Goal: Information Seeking & Learning: Compare options

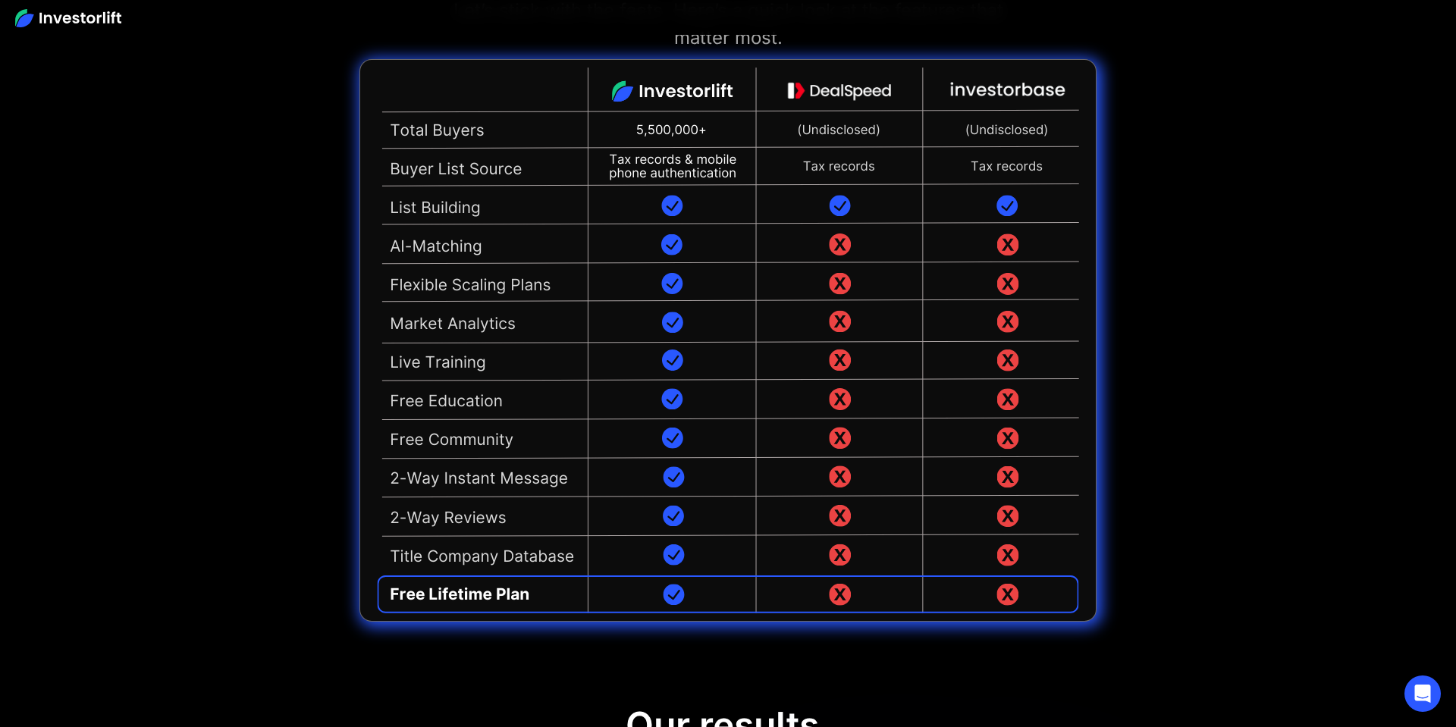
scroll to position [3641, 0]
click at [278, 238] on div "Best Dispo Software? Let’s stick with the facts. Here’s a quick look at the fea…" at bounding box center [728, 287] width 1456 height 745
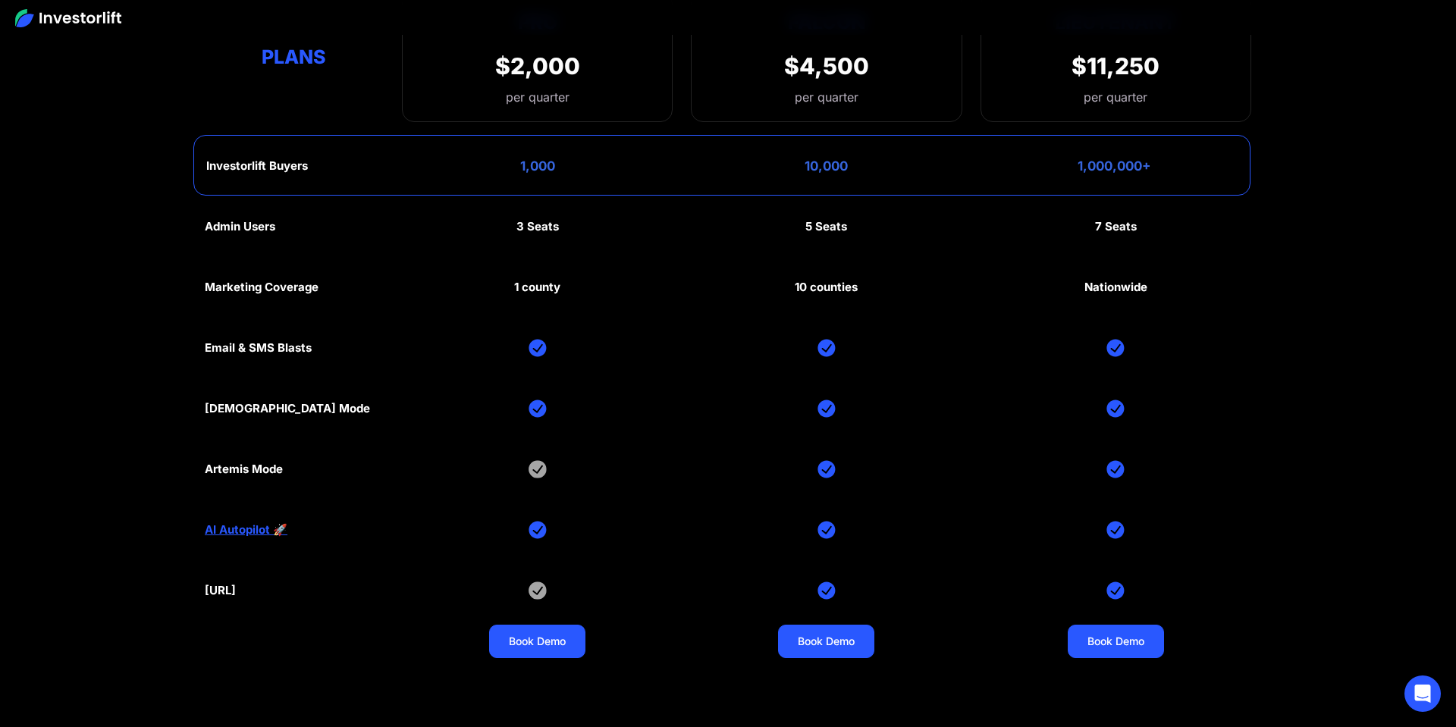
scroll to position [7104, 0]
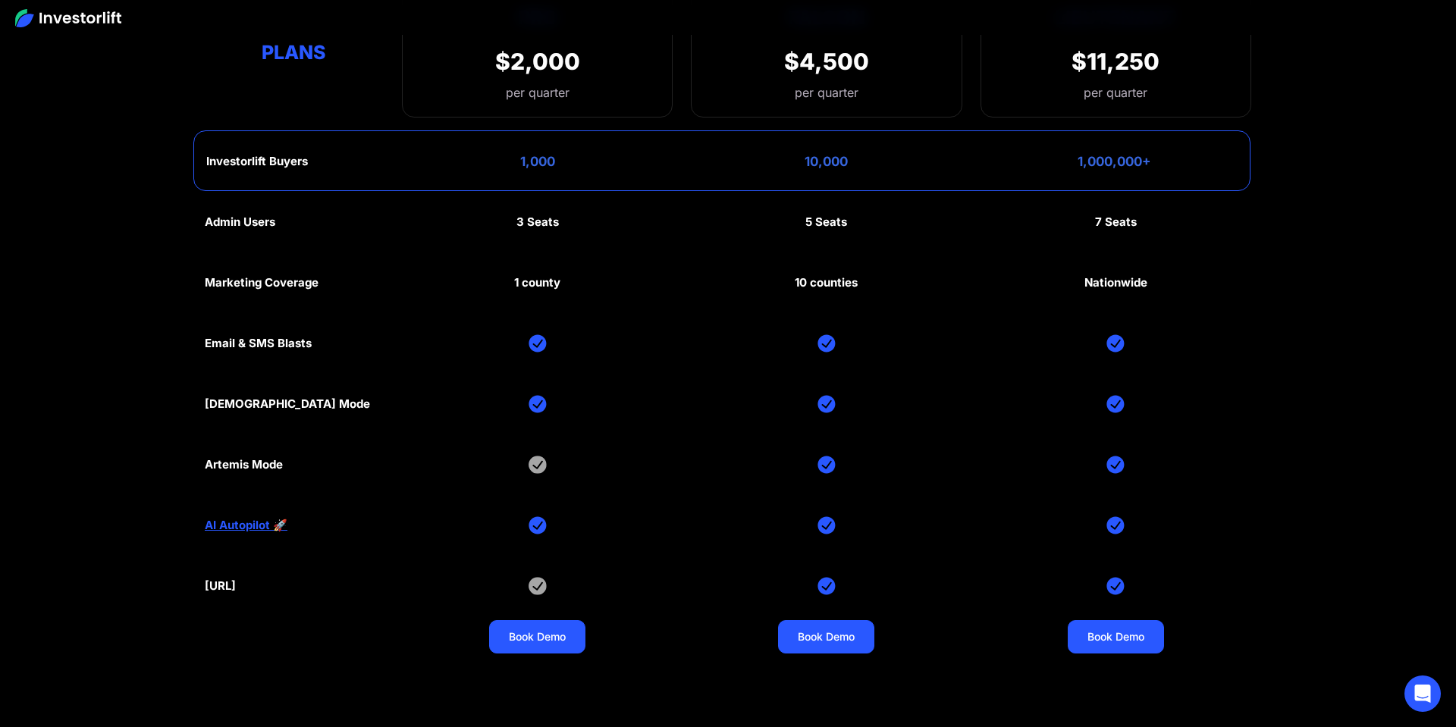
click at [231, 519] on link "AI Autopilot 🚀" at bounding box center [246, 526] width 83 height 14
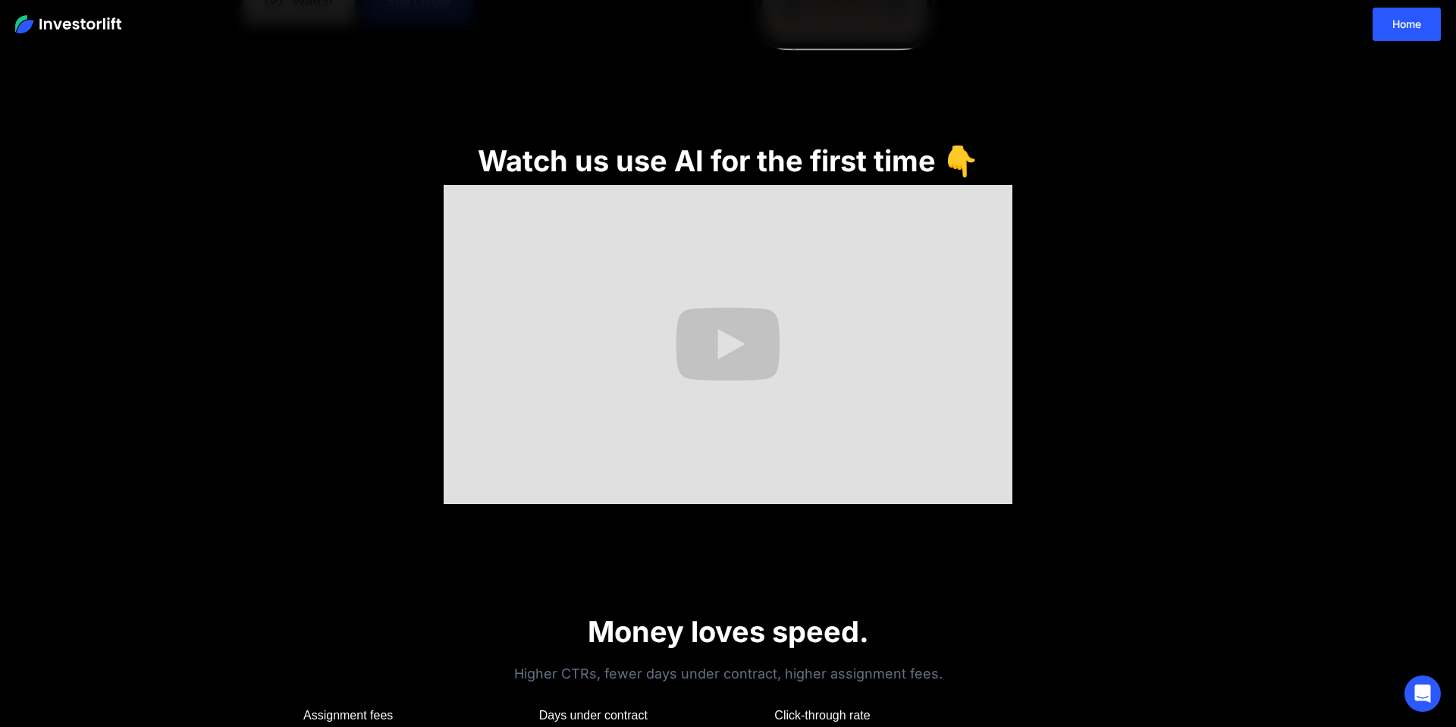
scroll to position [611, 0]
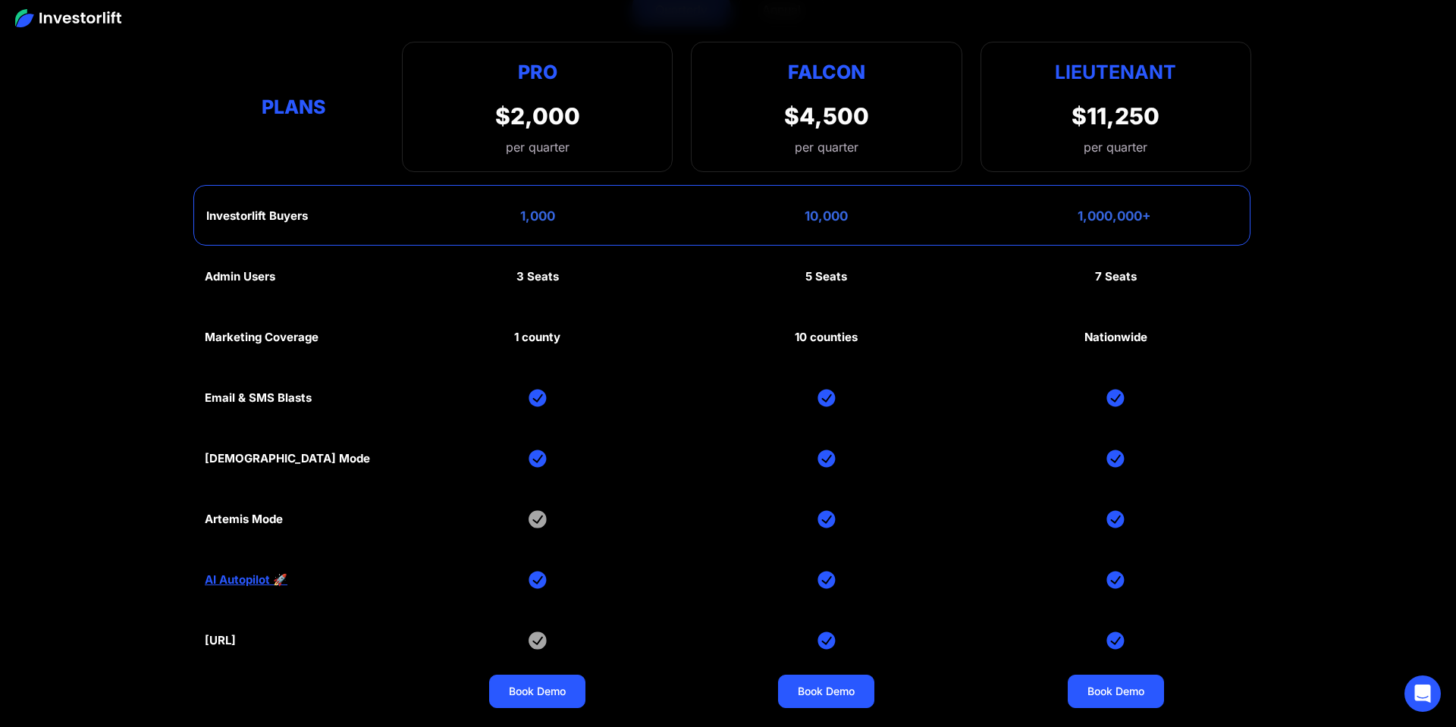
scroll to position [7061, 0]
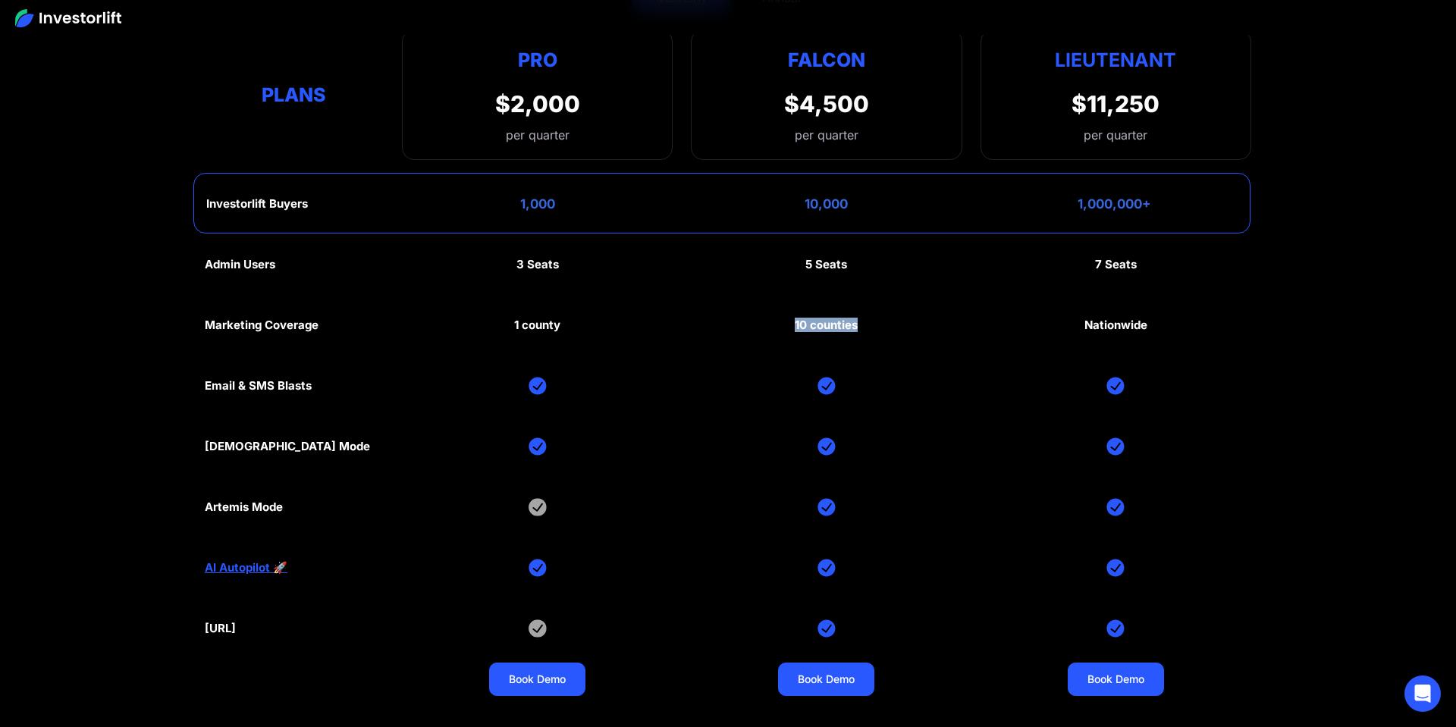
drag, startPoint x: 796, startPoint y: 319, endPoint x: 859, endPoint y: 319, distance: 63.7
click at [859, 319] on div "Admin Users 3 Seats 5 Seats 7 Seats Marketing Coverage 1 county 10 counties Nat…" at bounding box center [728, 476] width 1047 height 485
drag, startPoint x: 1056, startPoint y: 53, endPoint x: 1177, endPoint y: 55, distance: 121.4
click at [1177, 55] on div "Lieutenant $11,250 per quarter" at bounding box center [1116, 95] width 271 height 130
drag, startPoint x: 1073, startPoint y: 99, endPoint x: 1119, endPoint y: 119, distance: 49.9
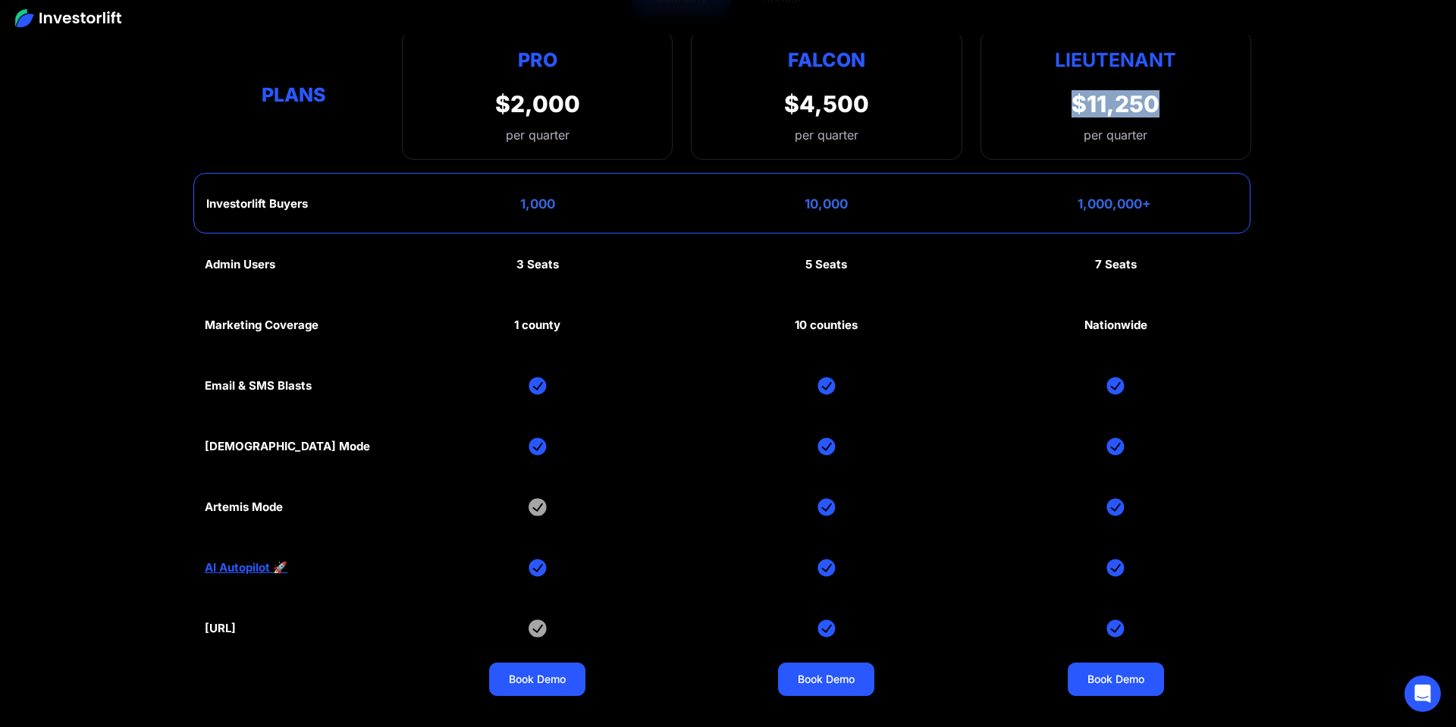
click at [1159, 97] on div "$11,250" at bounding box center [1116, 103] width 88 height 27
drag, startPoint x: 1083, startPoint y: 133, endPoint x: 1167, endPoint y: 130, distance: 83.5
click at [1167, 130] on div "Lieutenant $11,250 per quarter" at bounding box center [1116, 95] width 271 height 130
click at [1308, 146] on section "Investorlift plans Find the right plan for your company's stage of growth. Quar…" at bounding box center [728, 290] width 1456 height 889
drag, startPoint x: 1123, startPoint y: 97, endPoint x: 1160, endPoint y: 96, distance: 36.4
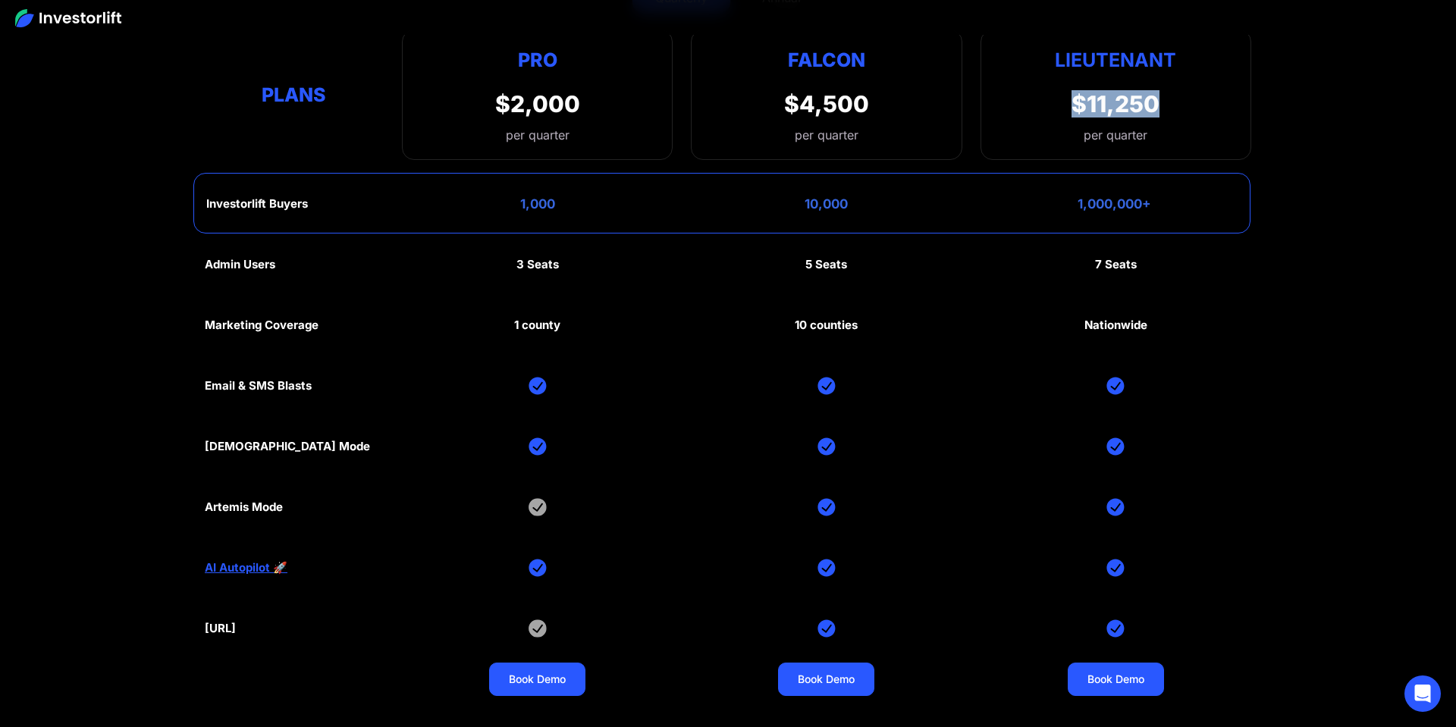
click at [1160, 96] on div "Lieutenant $11,250 per quarter" at bounding box center [1116, 95] width 271 height 130
click at [1167, 102] on div "Lieutenant $11,250 per quarter" at bounding box center [1116, 95] width 271 height 130
drag, startPoint x: 1085, startPoint y: 133, endPoint x: 1147, endPoint y: 128, distance: 62.4
click at [1147, 128] on div "per quarter" at bounding box center [1116, 135] width 64 height 18
click at [1278, 130] on section "Investorlift plans Find the right plan for your company's stage of growth. Quar…" at bounding box center [728, 290] width 1456 height 889
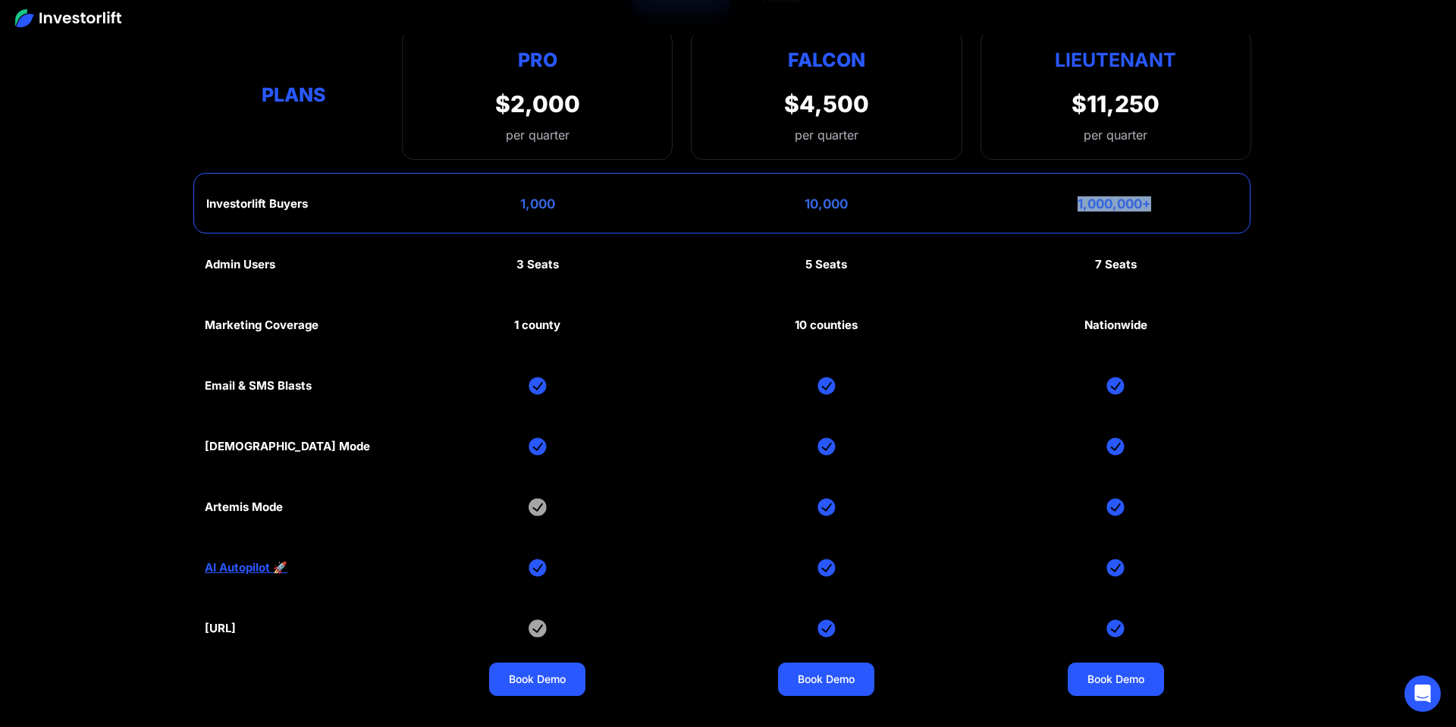
drag, startPoint x: 1077, startPoint y: 199, endPoint x: 1180, endPoint y: 196, distance: 102.4
click at [1179, 196] on div "Investorlift Buyers 1,000 10,000 1,000,000+" at bounding box center [721, 203] width 1057 height 61
click at [1180, 196] on div "Investorlift Buyers 1,000 10,000 1,000,000+" at bounding box center [721, 203] width 1057 height 61
drag, startPoint x: 1122, startPoint y: 198, endPoint x: 1055, endPoint y: 198, distance: 66.8
click at [1055, 198] on div "Investorlift Buyers 1,000 10,000 1,000,000+" at bounding box center [721, 203] width 1057 height 61
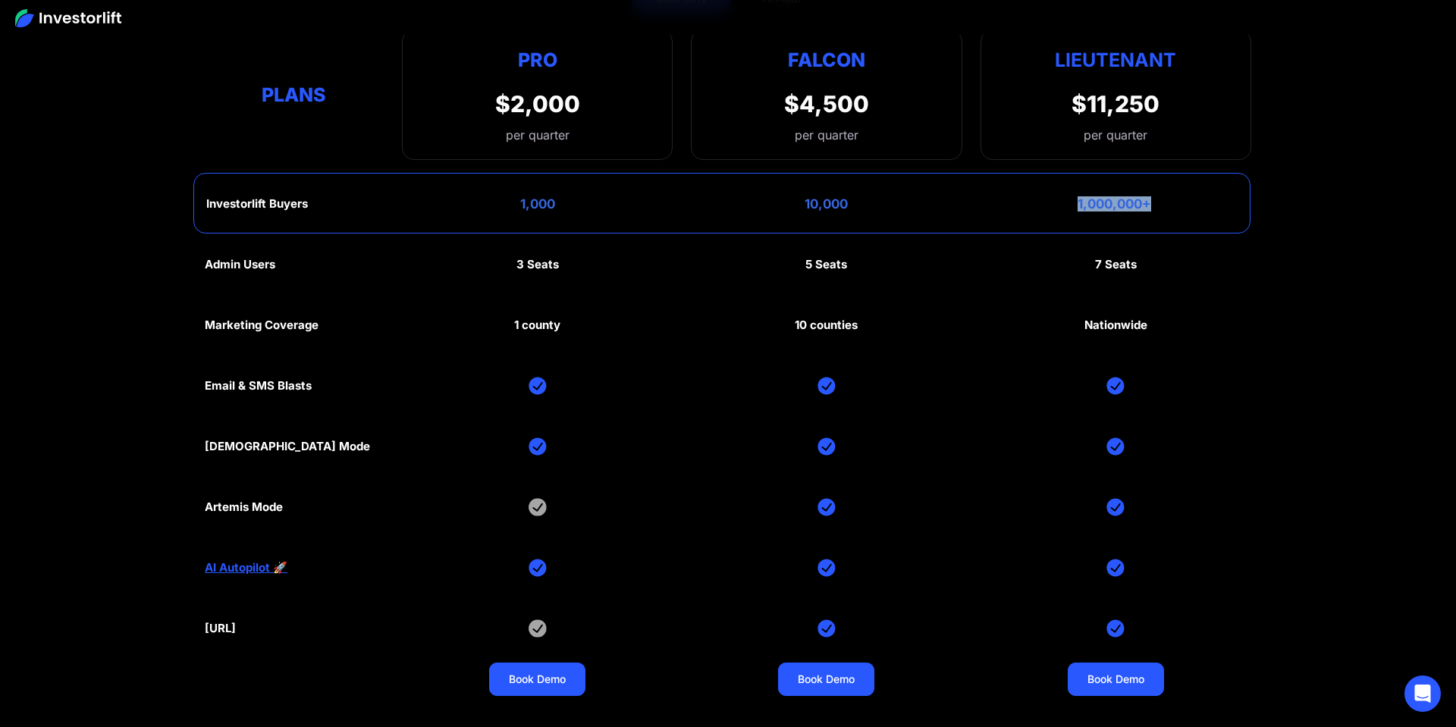
click at [1055, 197] on div "Investorlift Buyers 1,000 10,000 1,000,000+" at bounding box center [721, 203] width 1057 height 61
drag, startPoint x: 804, startPoint y: 200, endPoint x: 855, endPoint y: 198, distance: 50.9
click at [847, 198] on div "10,000" at bounding box center [826, 203] width 43 height 15
click at [856, 198] on div "Investorlift Buyers 1,000 10,000 1,000,000+" at bounding box center [721, 203] width 1057 height 61
drag, startPoint x: 520, startPoint y: 196, endPoint x: 567, endPoint y: 198, distance: 47.1
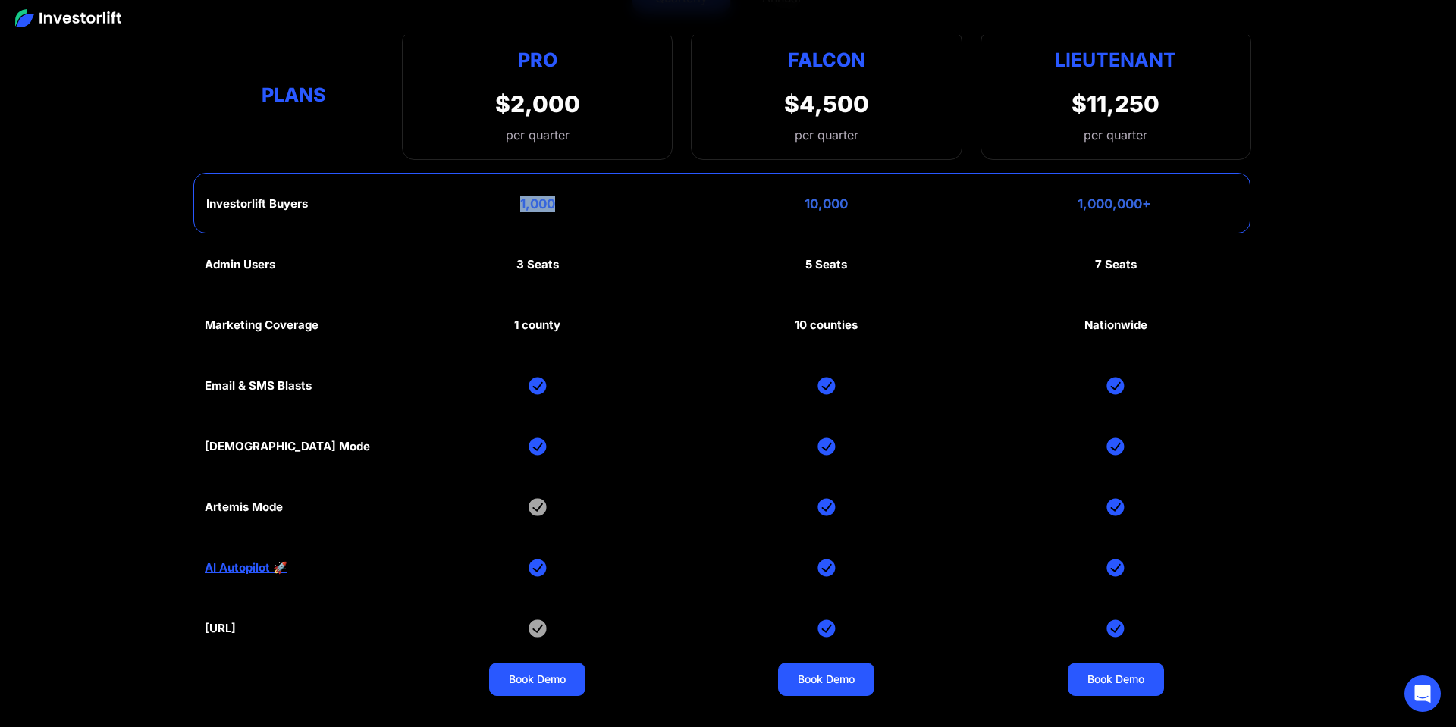
click at [567, 198] on div "Investorlift Buyers 1,000 10,000 1,000,000+" at bounding box center [721, 203] width 1057 height 61
click at [581, 197] on div "Investorlift Buyers 1,000 10,000 1,000,000+" at bounding box center [721, 203] width 1057 height 61
drag, startPoint x: 700, startPoint y: 196, endPoint x: 856, endPoint y: 195, distance: 155.5
click at [856, 195] on div "Investorlift Buyers 1,000 10,000 1,000,000+" at bounding box center [721, 203] width 1057 height 61
drag, startPoint x: 856, startPoint y: 195, endPoint x: 950, endPoint y: 188, distance: 94.3
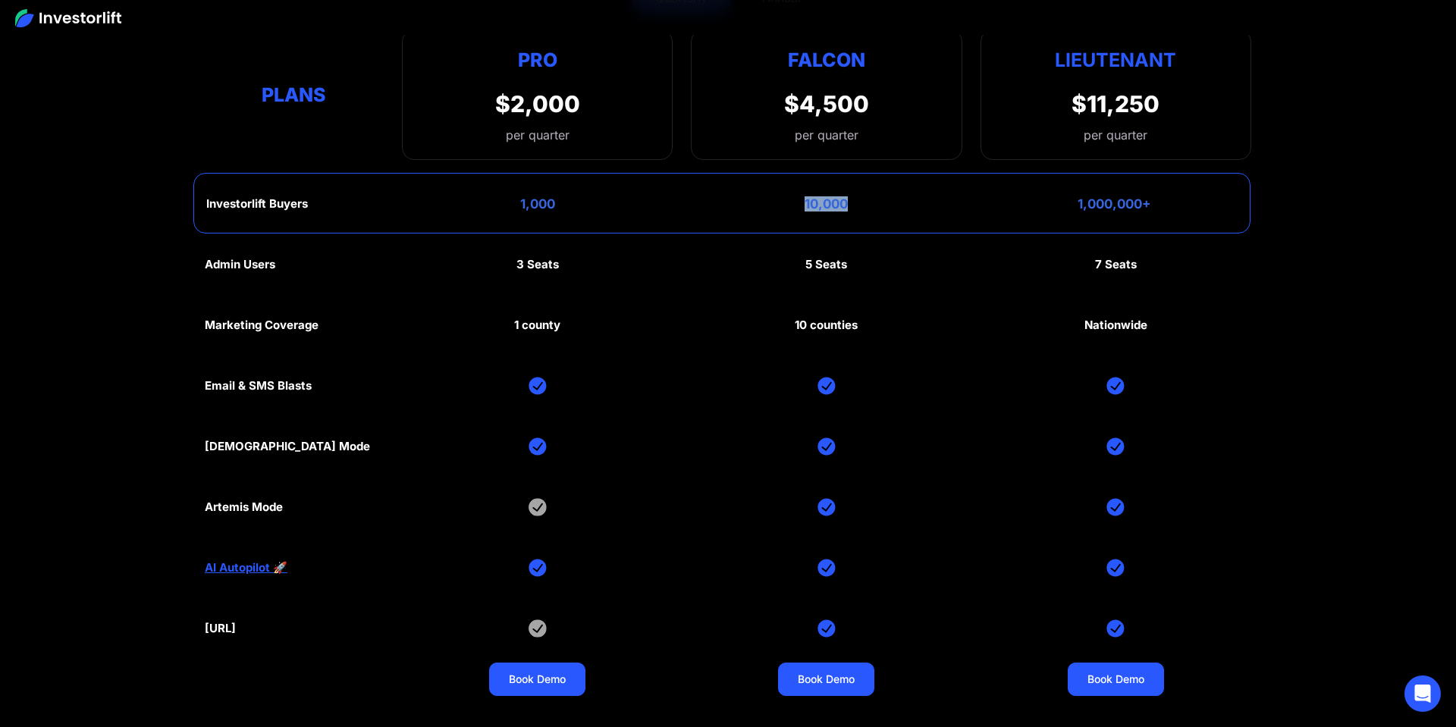
click at [857, 195] on div "Investorlift Buyers 1,000 10,000 1,000,000+" at bounding box center [721, 203] width 1057 height 61
drag, startPoint x: 1077, startPoint y: 193, endPoint x: 1159, endPoint y: 194, distance: 81.9
click at [1159, 194] on div "Investorlift Buyers 1,000 10,000 1,000,000+" at bounding box center [721, 203] width 1057 height 61
click at [1166, 194] on div "Investorlift Buyers 1,000 10,000 1,000,000+" at bounding box center [721, 203] width 1057 height 61
click at [1128, 197] on div "Investorlift Buyers 1,000 10,000 1,000,000+" at bounding box center [721, 203] width 1057 height 61
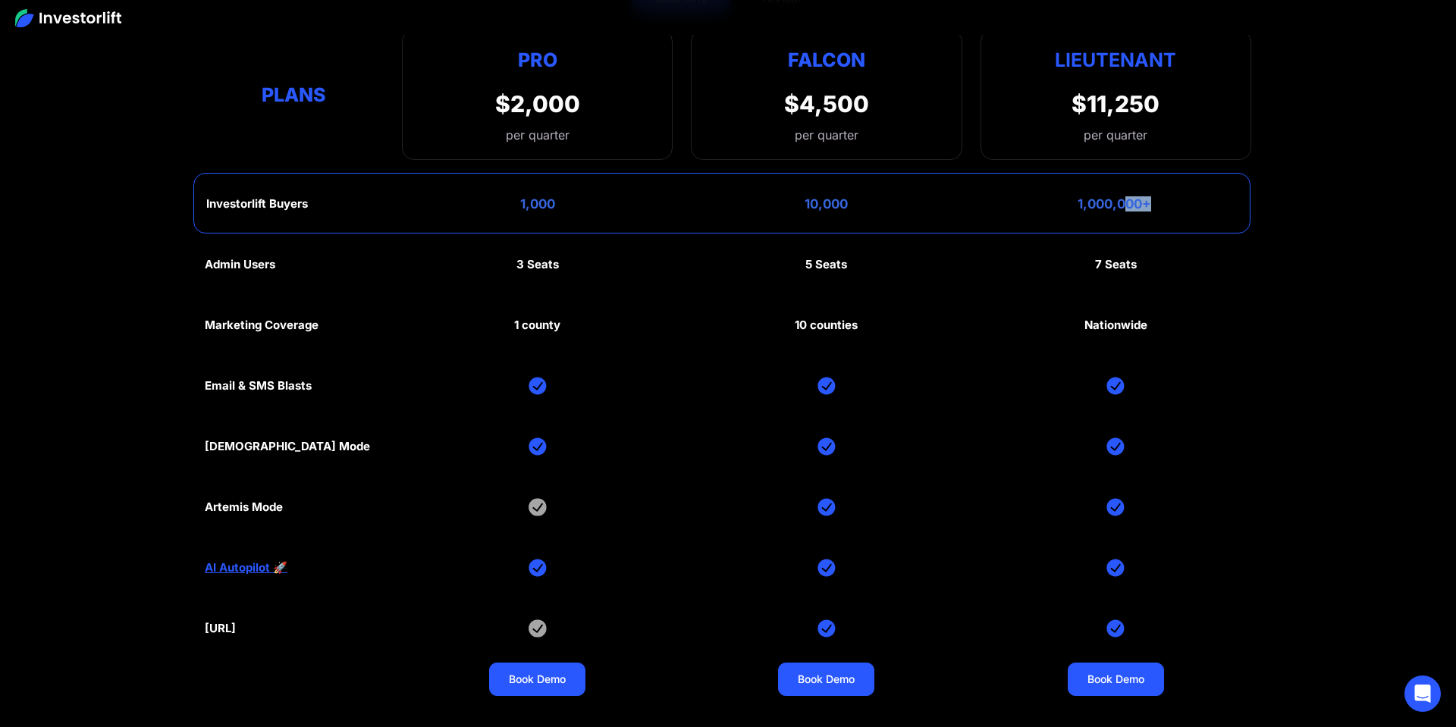
click at [1178, 199] on div "Investorlift Buyers 1,000 10,000 1,000,000+" at bounding box center [721, 203] width 1057 height 61
drag, startPoint x: 1170, startPoint y: 198, endPoint x: 1043, endPoint y: 193, distance: 127.5
click at [1043, 193] on div "Investorlift Buyers 1,000 10,000 1,000,000+" at bounding box center [721, 203] width 1057 height 61
click at [1045, 193] on div "Investorlift Buyers 1,000 10,000 1,000,000+" at bounding box center [721, 203] width 1057 height 61
click at [813, 199] on div "10,000" at bounding box center [826, 203] width 43 height 15
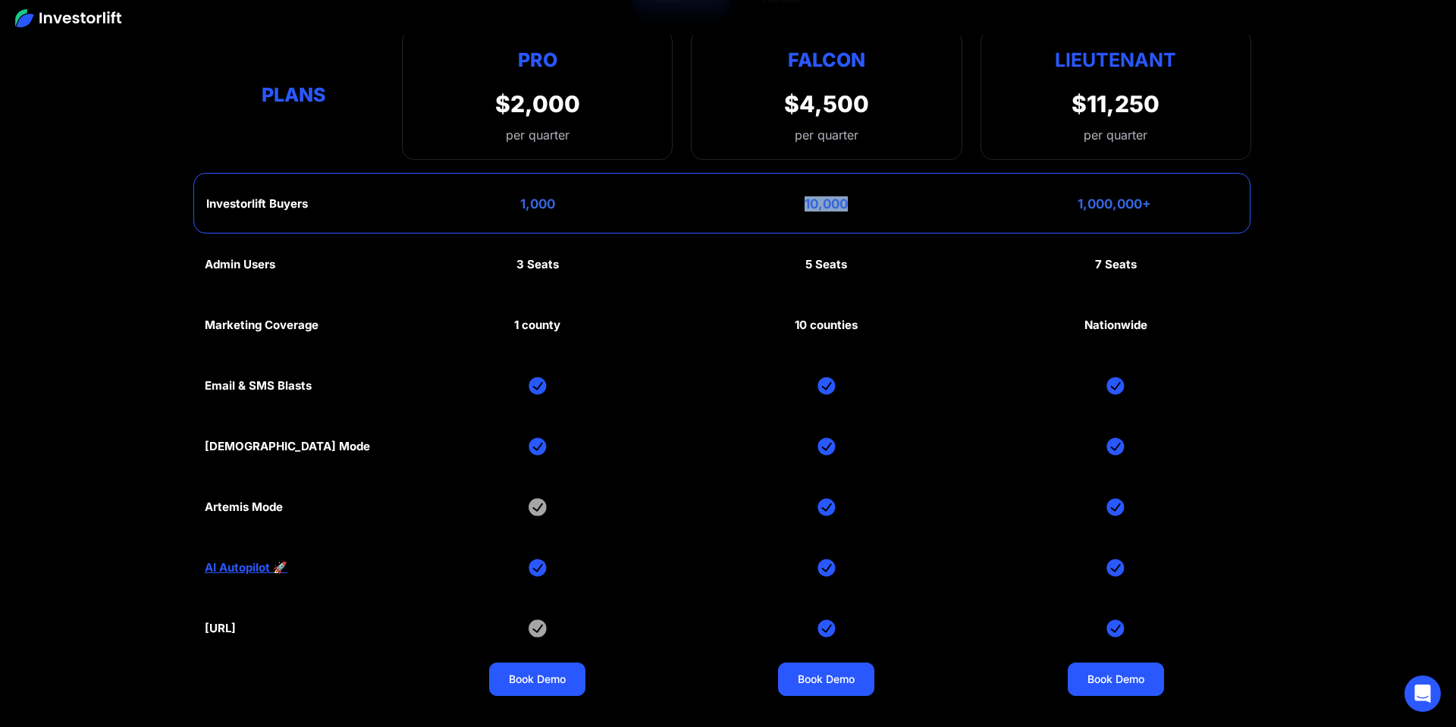
click at [813, 199] on div "10,000" at bounding box center [826, 203] width 43 height 15
drag, startPoint x: 813, startPoint y: 199, endPoint x: 770, endPoint y: 202, distance: 43.3
click at [813, 199] on div "10,000" at bounding box center [826, 203] width 43 height 15
click at [768, 202] on div "Investorlift Buyers 1,000 10,000 1,000,000+" at bounding box center [721, 203] width 1057 height 61
drag, startPoint x: 515, startPoint y: 195, endPoint x: 576, endPoint y: 195, distance: 60.7
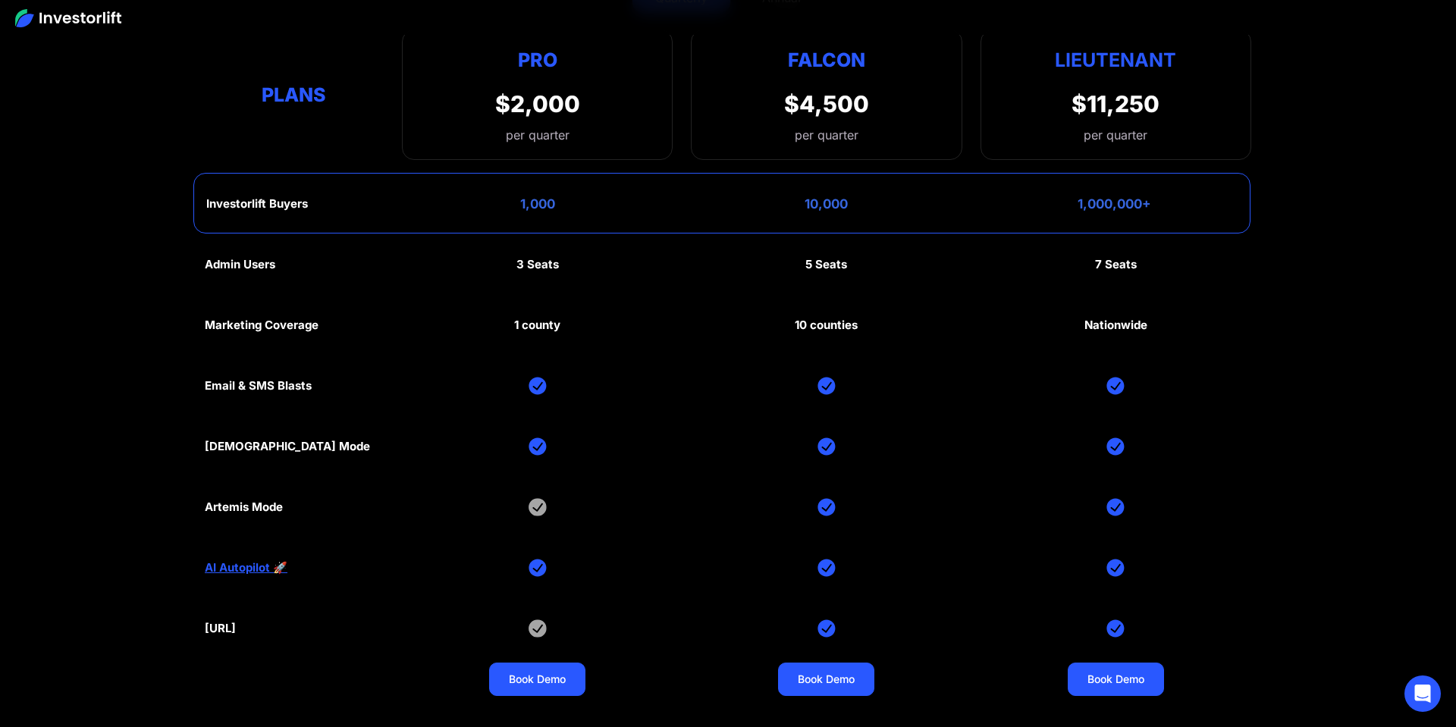
click at [576, 195] on div "Investorlift Buyers 1,000 10,000 1,000,000+" at bounding box center [721, 203] width 1057 height 61
drag, startPoint x: 204, startPoint y: 198, endPoint x: 335, endPoint y: 197, distance: 130.5
click at [335, 197] on div "Investorlift Buyers 1,000 10,000 1,000,000+" at bounding box center [721, 203] width 1057 height 61
click at [338, 197] on div "Investorlift Buyers 1,000 10,000 1,000,000+" at bounding box center [721, 203] width 1057 height 61
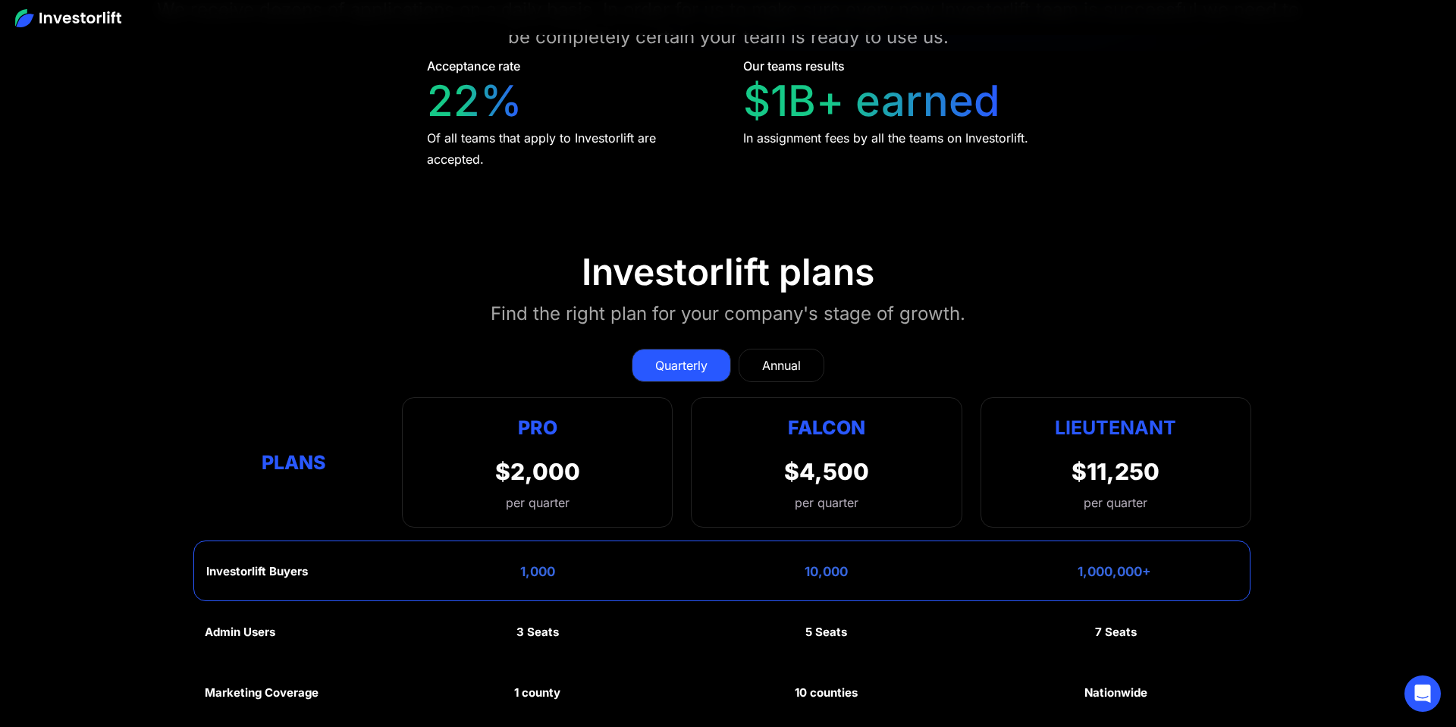
scroll to position [6828, 0]
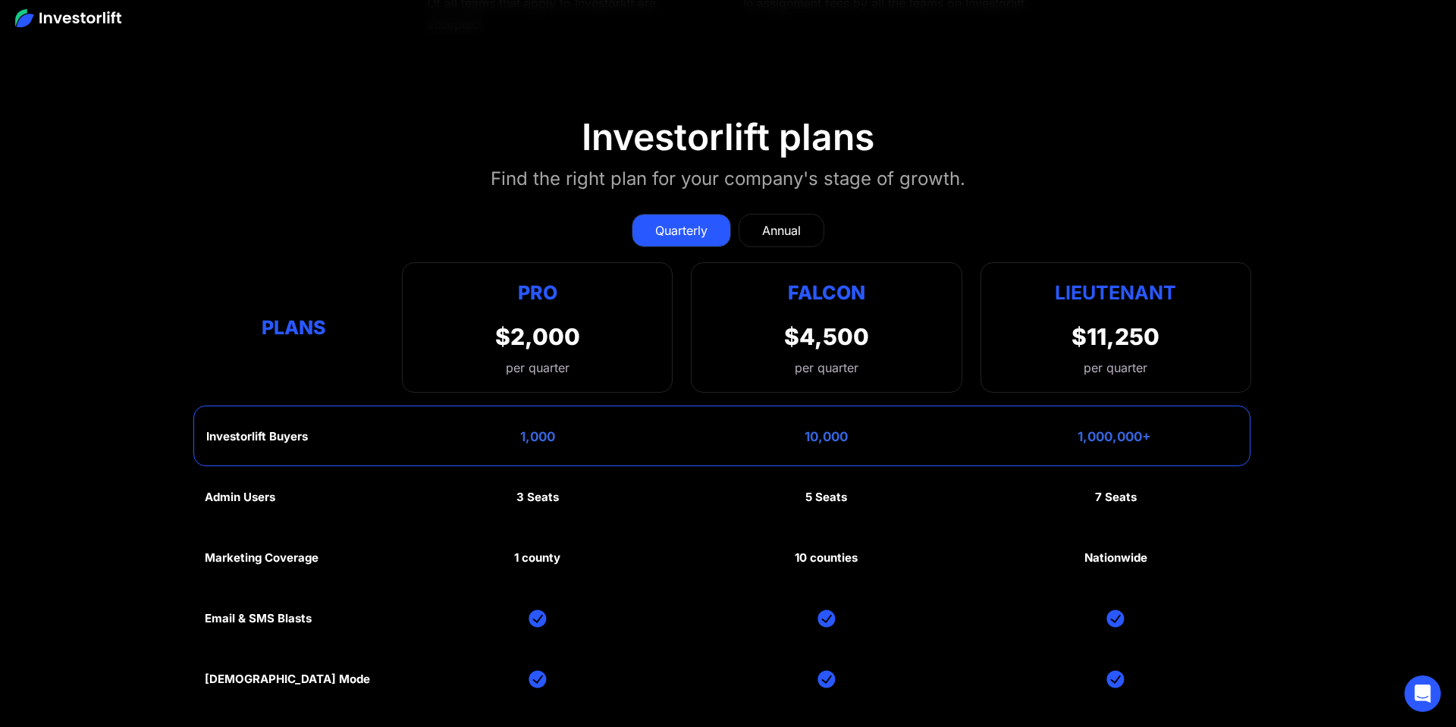
click at [278, 323] on div "Plans" at bounding box center [294, 328] width 179 height 30
click at [218, 325] on div "Plans" at bounding box center [294, 328] width 179 height 30
drag, startPoint x: 263, startPoint y: 322, endPoint x: 335, endPoint y: 320, distance: 71.3
click at [335, 320] on div "Plans" at bounding box center [294, 328] width 179 height 30
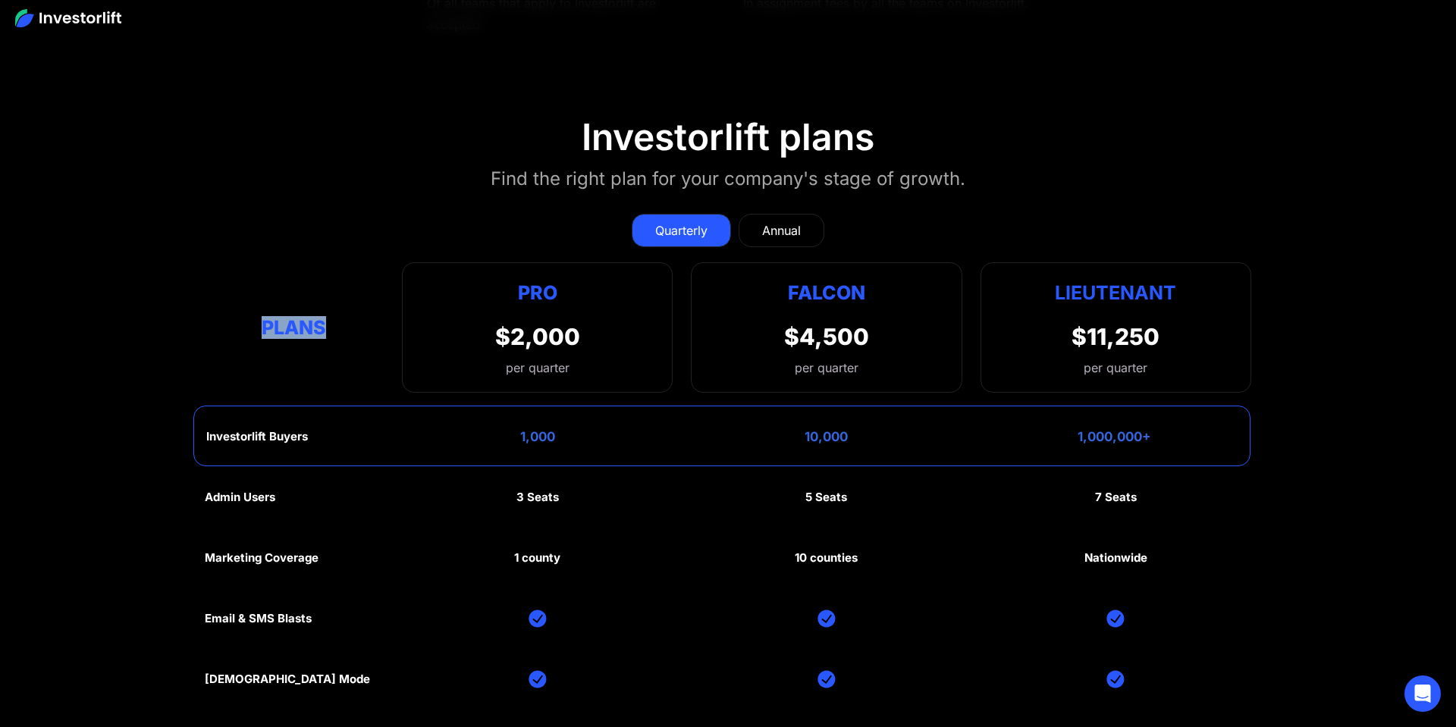
click at [335, 320] on div "Plans" at bounding box center [294, 328] width 179 height 30
drag, startPoint x: 265, startPoint y: 323, endPoint x: 324, endPoint y: 322, distance: 58.4
click at [324, 322] on div "Plans" at bounding box center [294, 328] width 179 height 30
click at [510, 171] on div "Find the right plan for your company's stage of growth." at bounding box center [728, 178] width 475 height 27
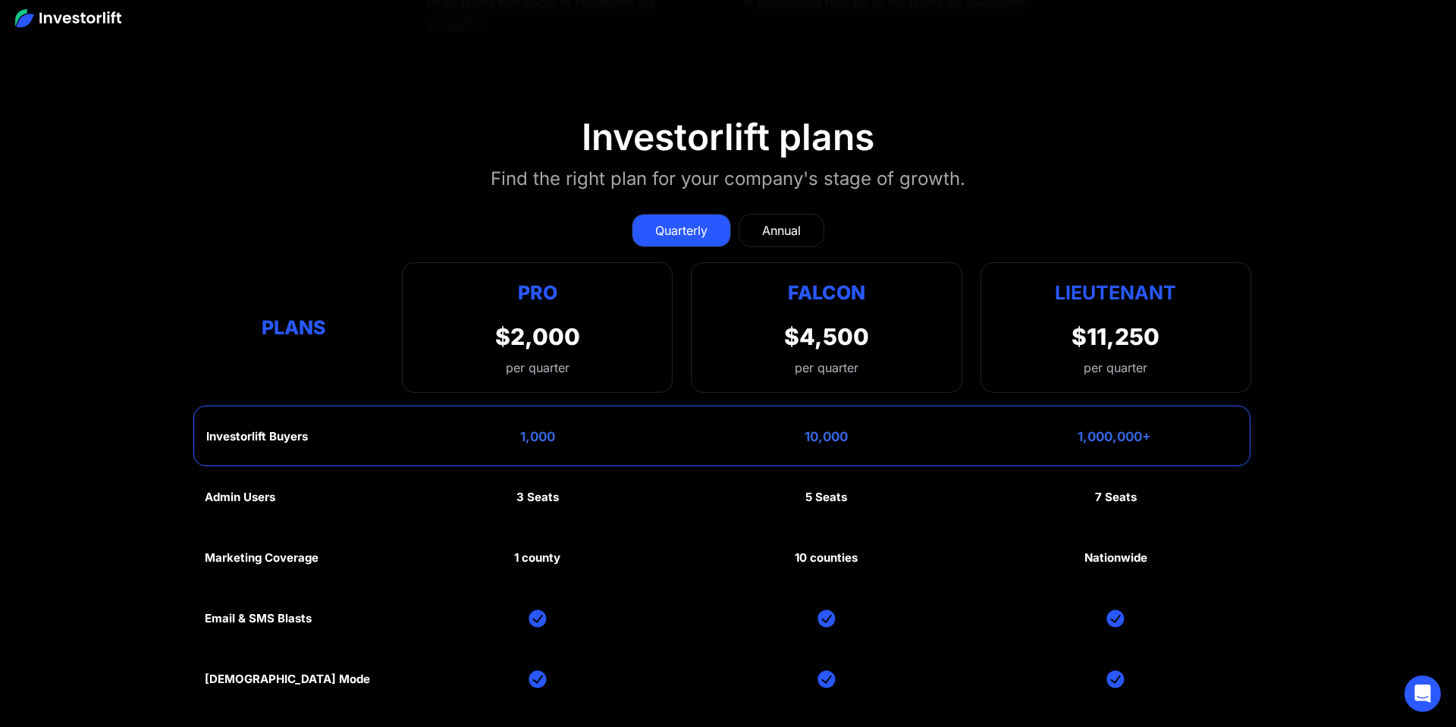
click at [507, 172] on div "Find the right plan for your company's stage of growth." at bounding box center [728, 178] width 475 height 27
click at [549, 150] on section "Investorlift plans Find the right plan for your company's stage of growth. Quar…" at bounding box center [728, 523] width 1456 height 889
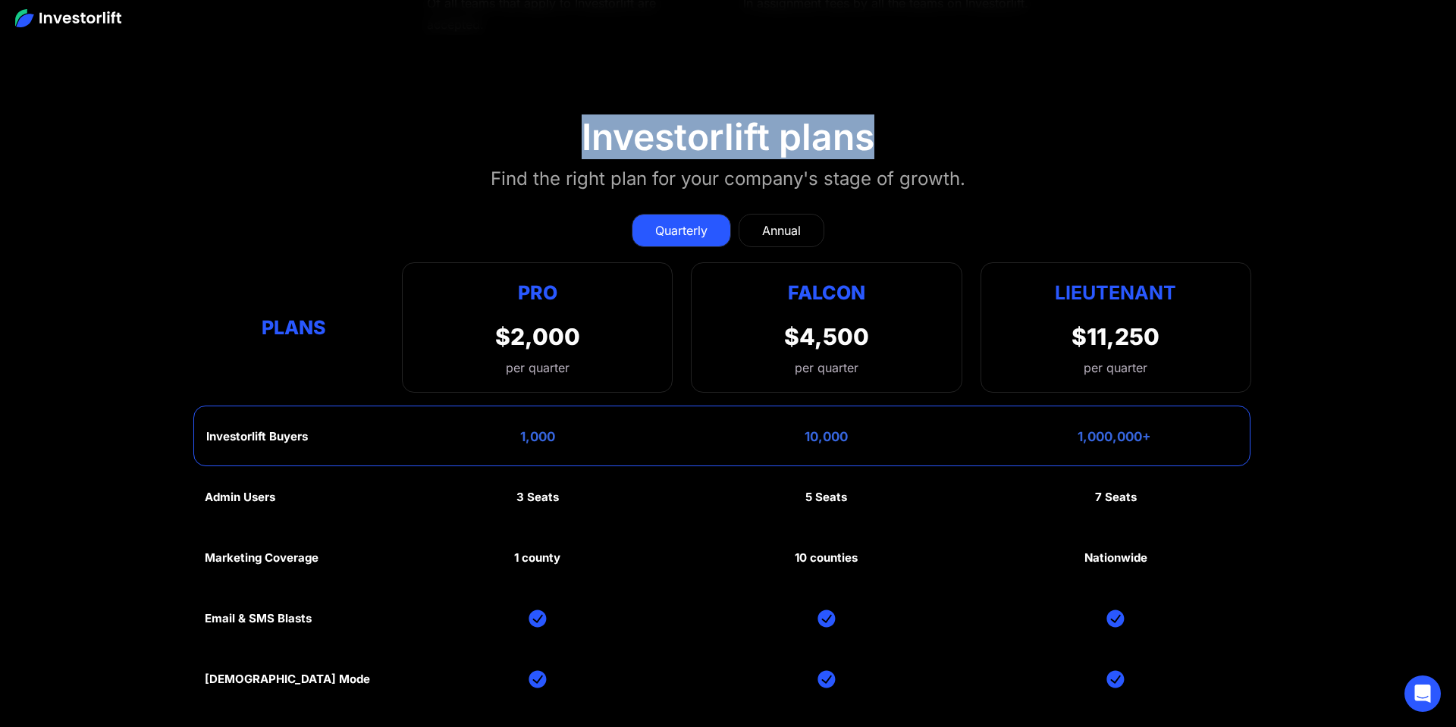
drag, startPoint x: 618, startPoint y: 134, endPoint x: 889, endPoint y: 127, distance: 270.9
click at [889, 127] on section "Investorlift plans Find the right plan for your company's stage of growth. Quar…" at bounding box center [728, 523] width 1456 height 889
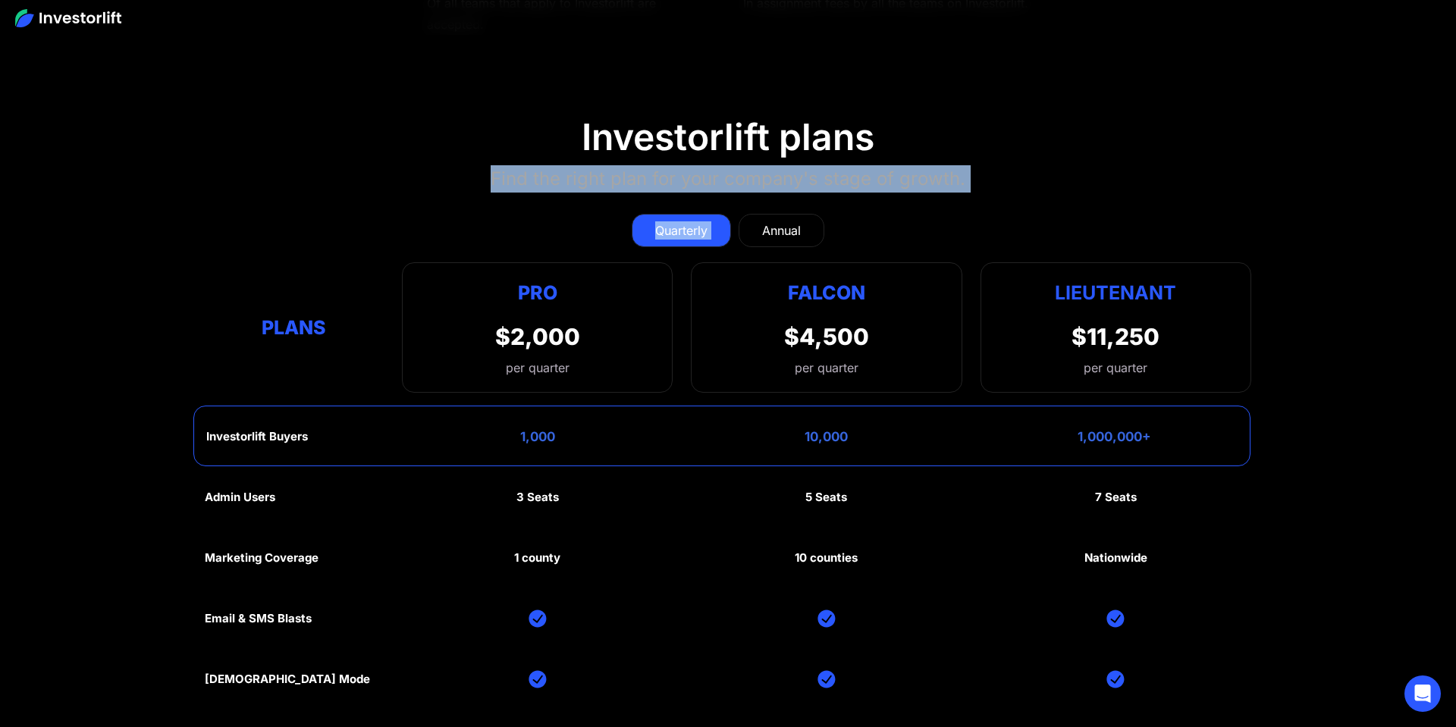
drag, startPoint x: 485, startPoint y: 174, endPoint x: 1019, endPoint y: 151, distance: 534.5
click at [1019, 151] on section "Investorlift plans Find the right plan for your company's stage of growth. Quar…" at bounding box center [728, 523] width 1456 height 889
click at [1003, 168] on section "Investorlift plans Find the right plan for your company's stage of growth. Quar…" at bounding box center [728, 523] width 1456 height 889
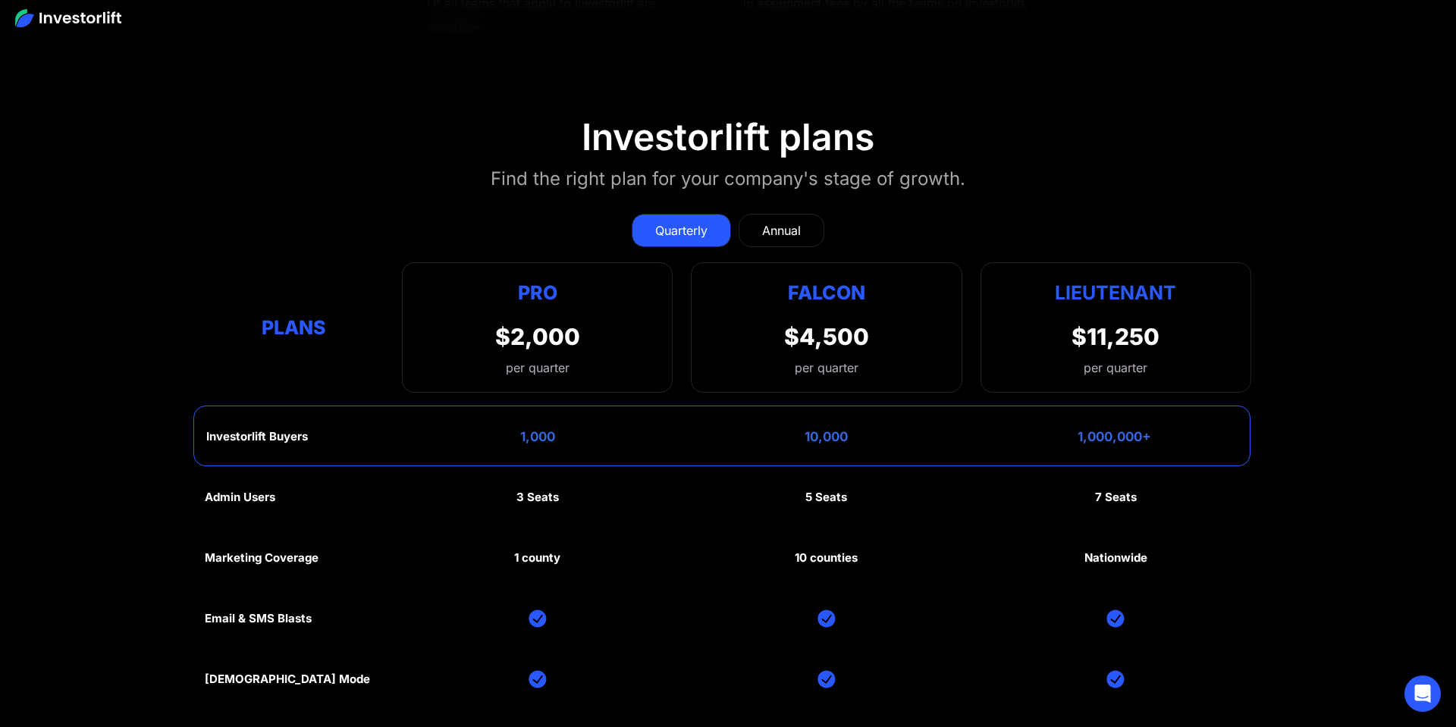
click at [781, 223] on div "Annual" at bounding box center [781, 230] width 39 height 18
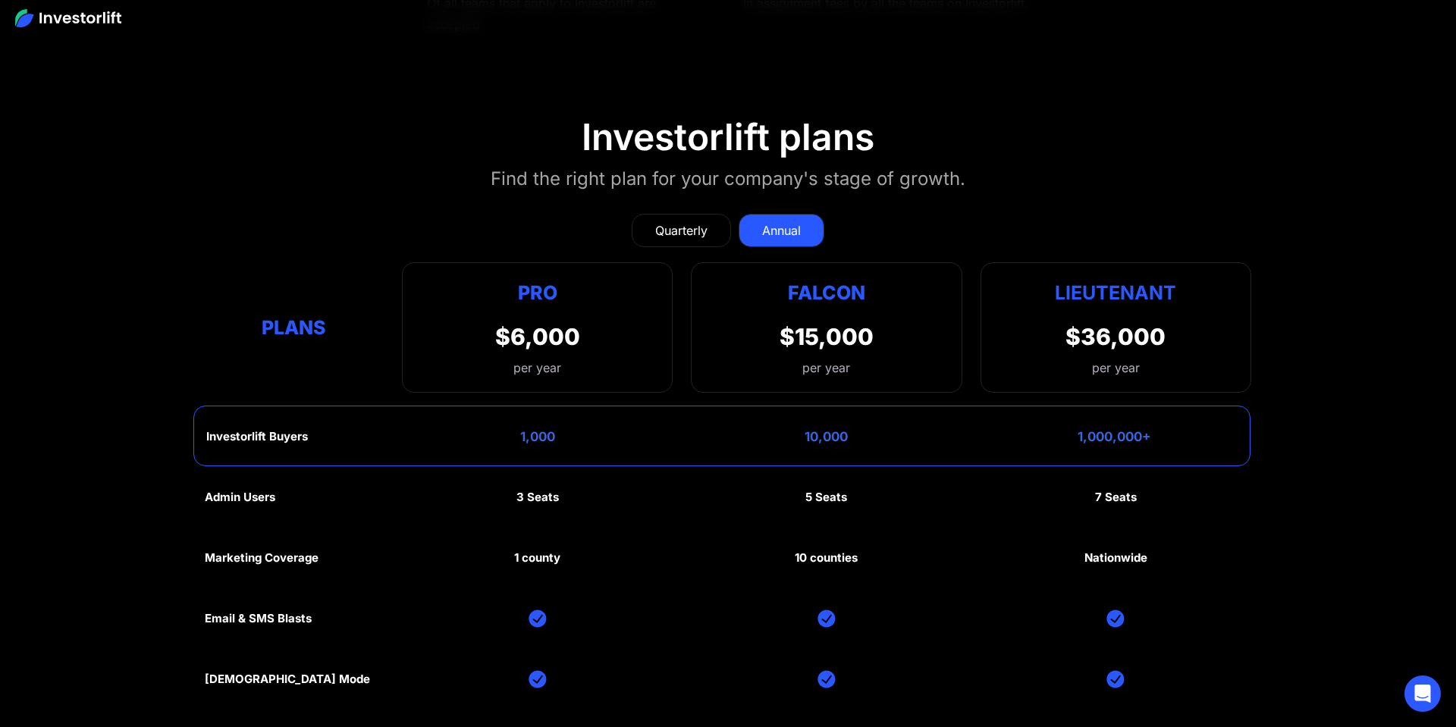
click at [697, 225] on div "Quarterly" at bounding box center [681, 230] width 52 height 18
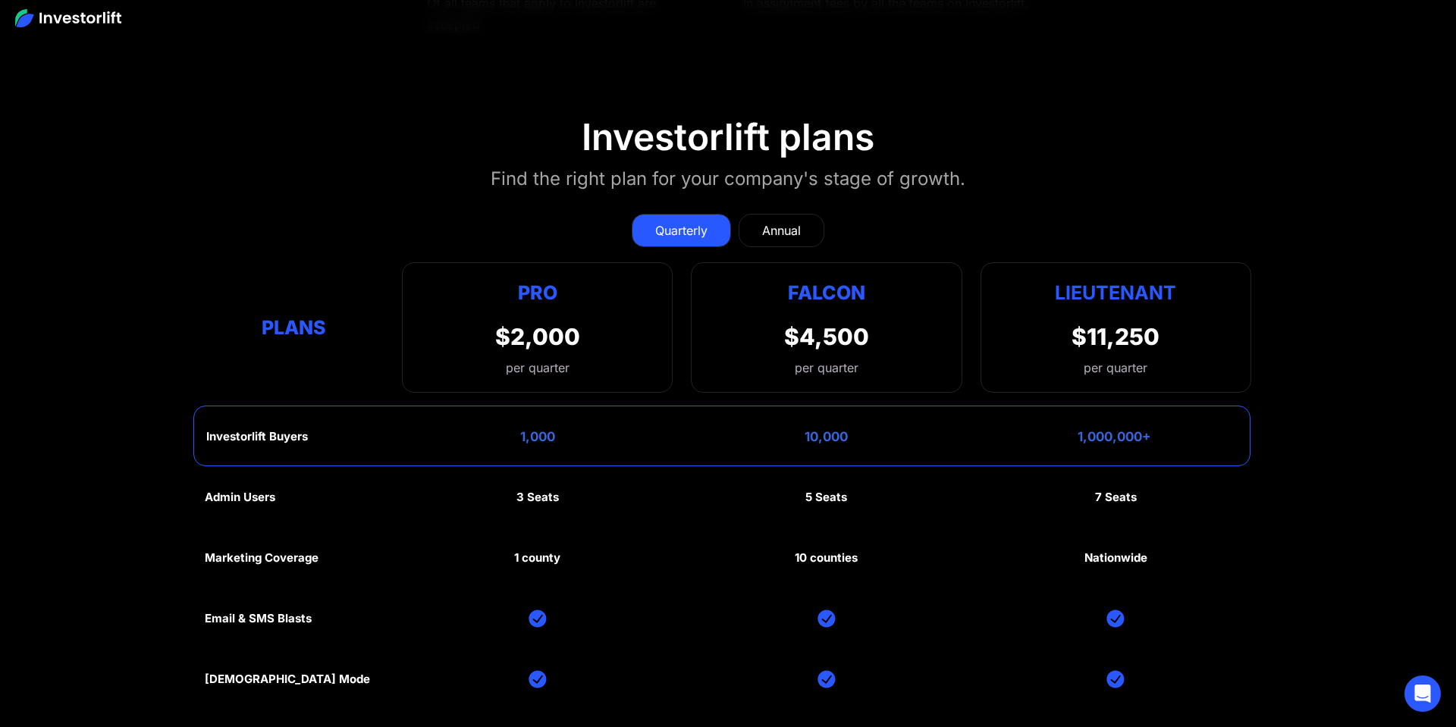
click at [598, 134] on div "Investorlift plans" at bounding box center [728, 137] width 293 height 44
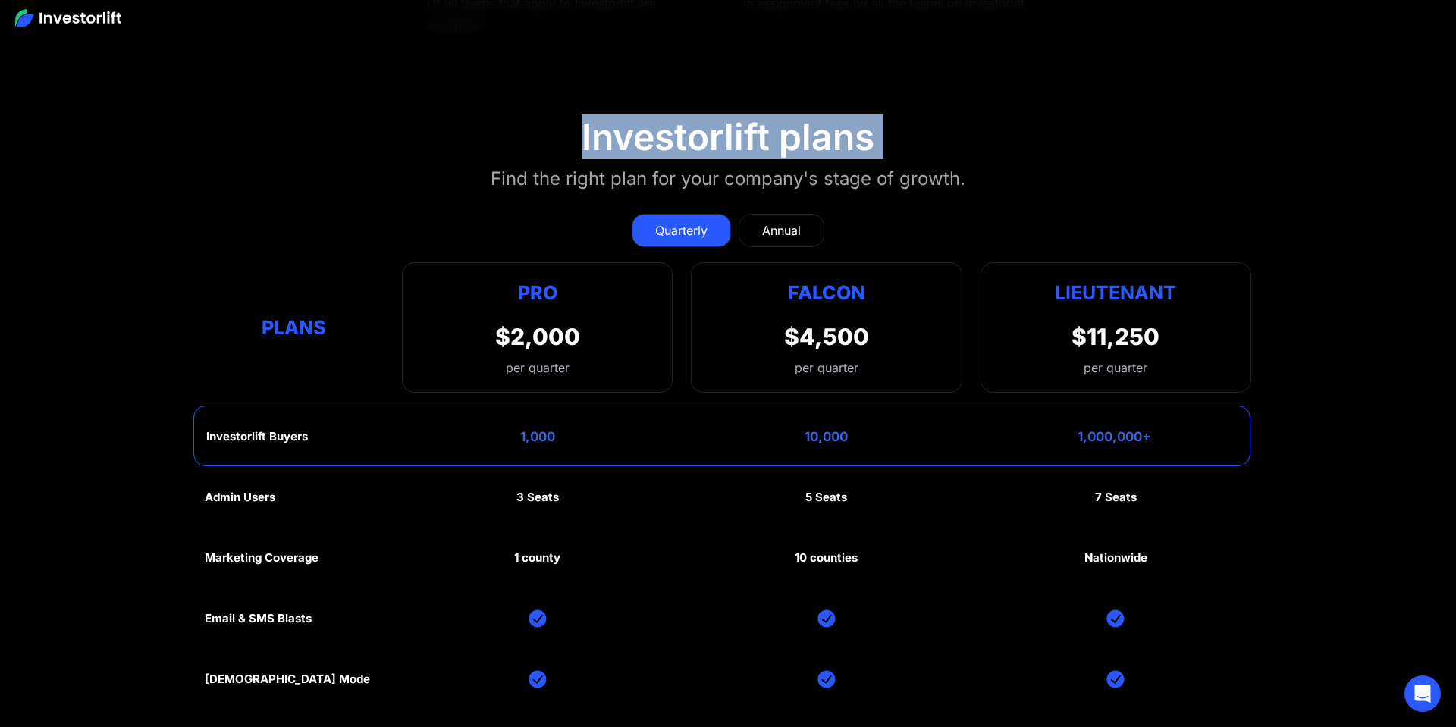
click at [598, 134] on div "Investorlift plans" at bounding box center [728, 137] width 293 height 44
click at [576, 137] on section "Investorlift plans Find the right plan for your company's stage of growth. Quar…" at bounding box center [728, 523] width 1456 height 889
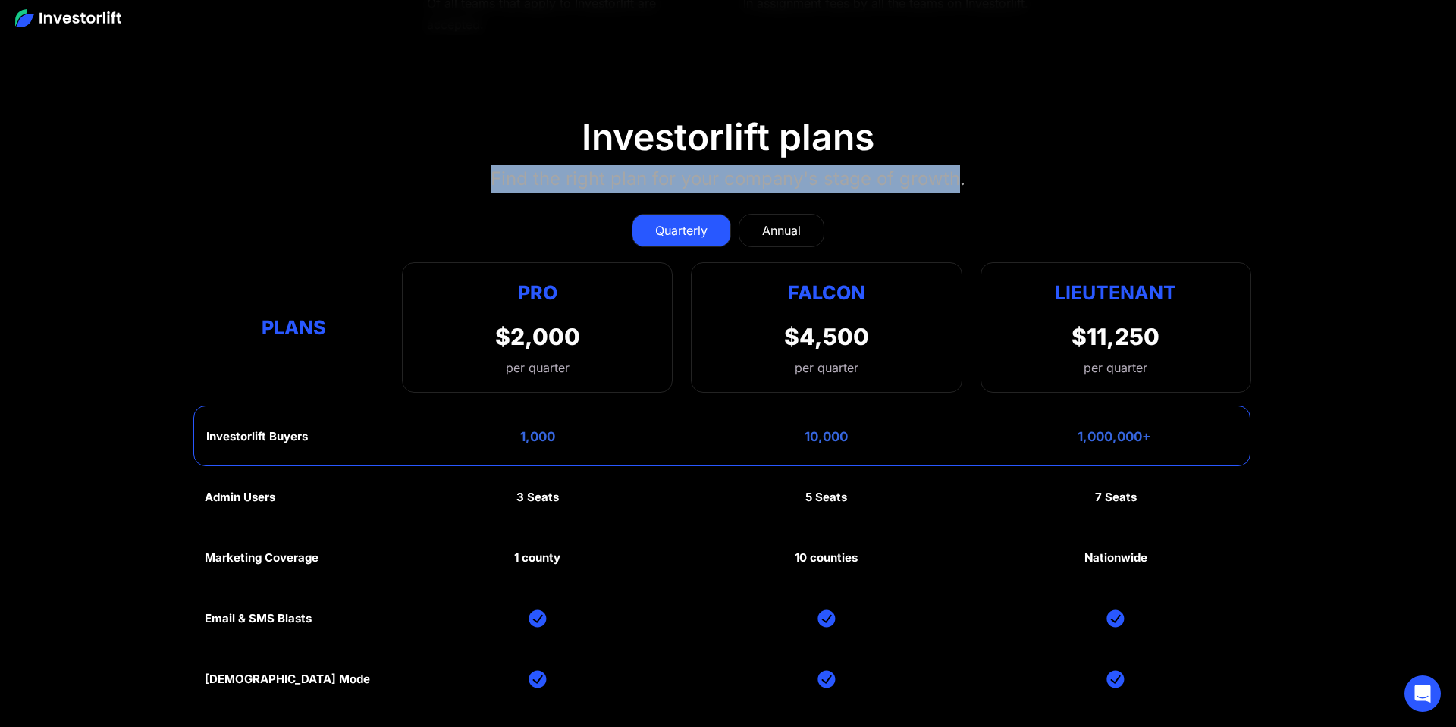
drag, startPoint x: 495, startPoint y: 171, endPoint x: 959, endPoint y: 164, distance: 464.3
click at [959, 165] on div "Find the right plan for your company's stage of growth." at bounding box center [728, 178] width 475 height 27
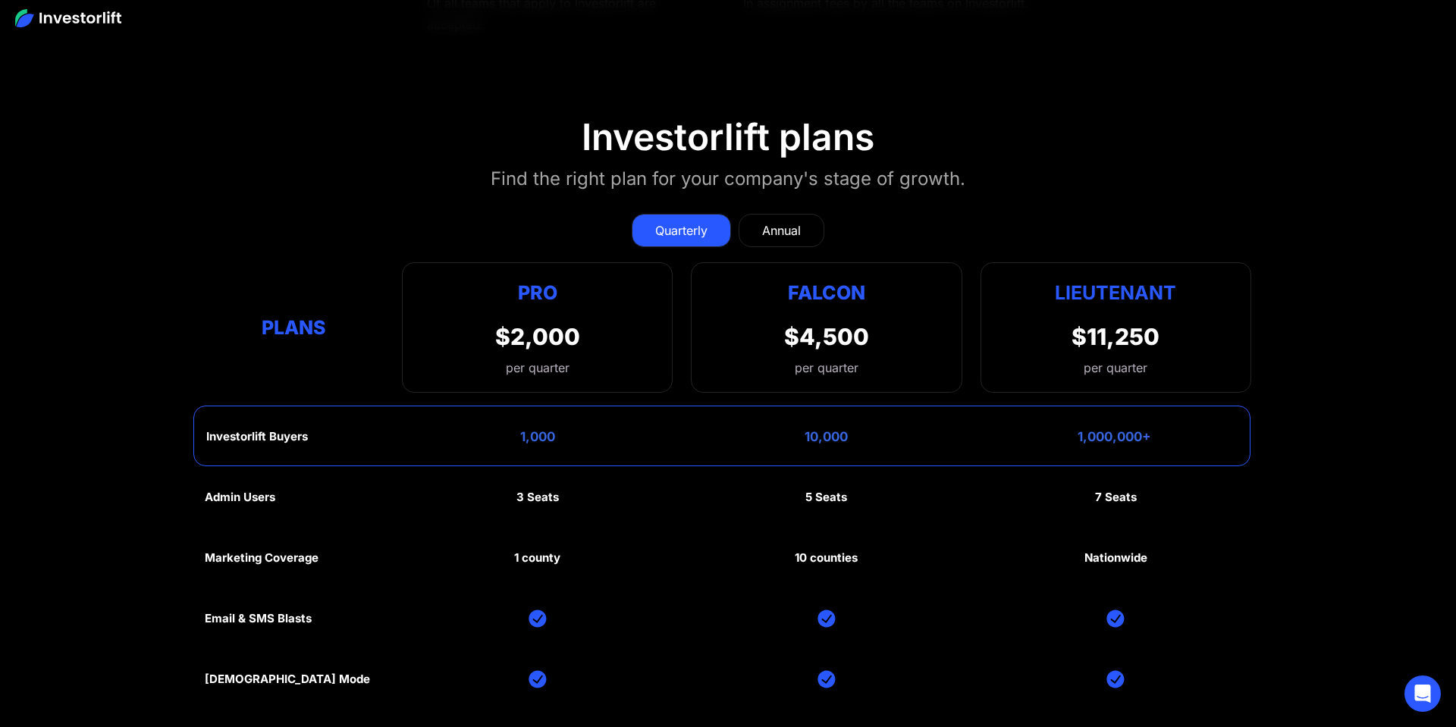
click at [419, 174] on section "Investorlift plans Find the right plan for your company's stage of growth. Quar…" at bounding box center [728, 523] width 1456 height 889
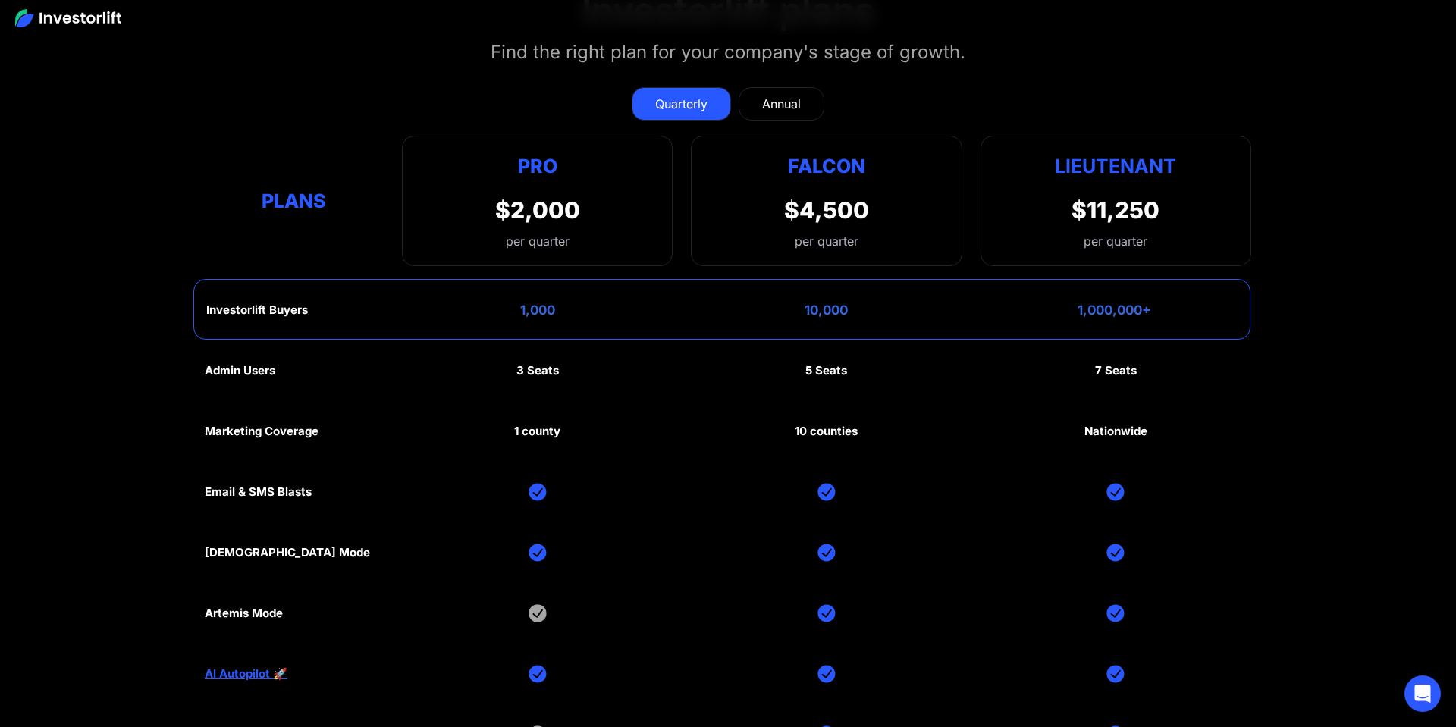
scroll to position [6957, 0]
